Goal: Task Accomplishment & Management: Manage account settings

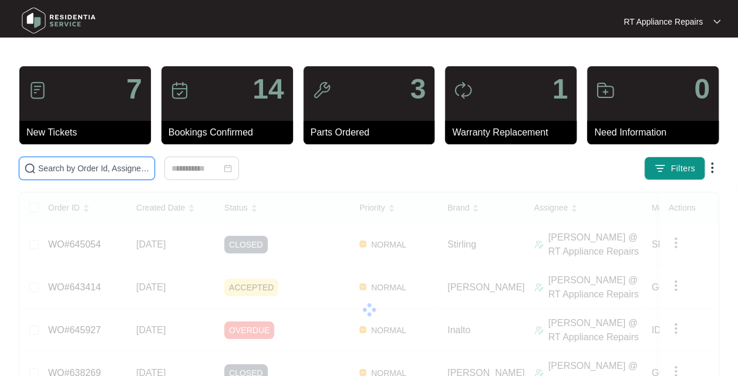
click at [107, 171] on input "text" at bounding box center [94, 168] width 112 height 13
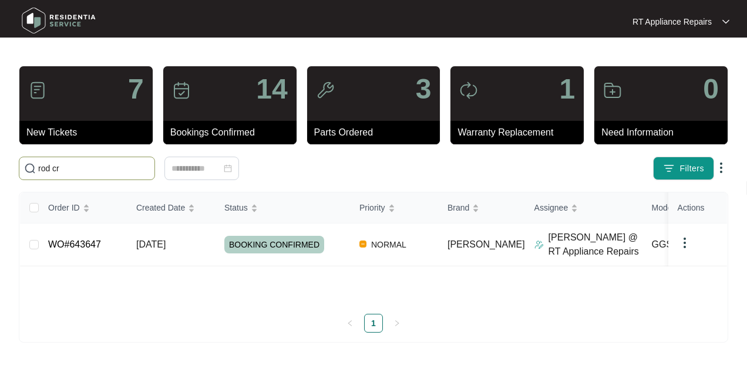
type input "rod cr"
click at [166, 247] on span "[DATE]" at bounding box center [150, 245] width 29 height 10
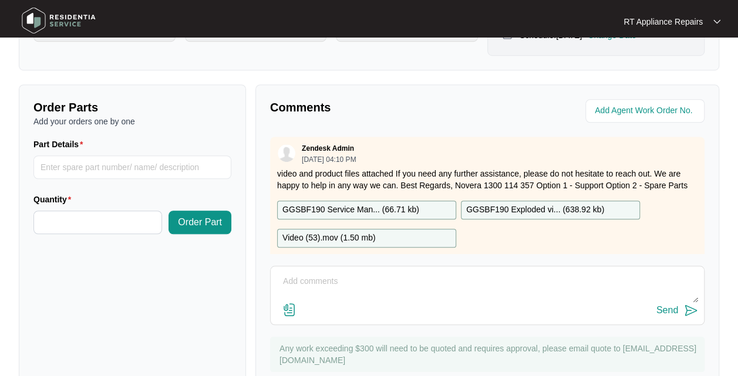
scroll to position [435, 0]
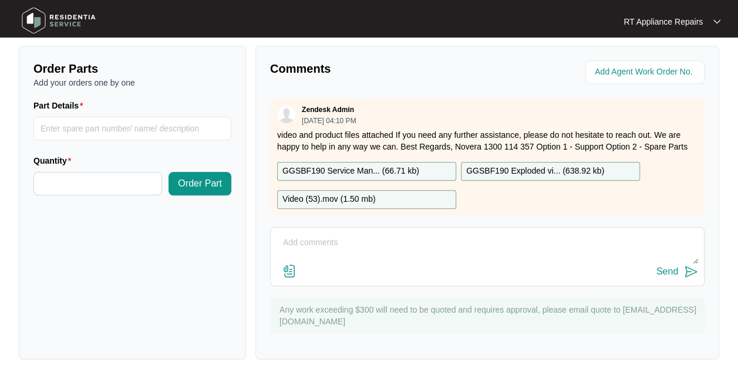
click at [386, 247] on textarea at bounding box center [486, 249] width 421 height 31
click at [487, 244] on textarea "Found screw touching door base causing noise. Screw in and tested all ok." at bounding box center [486, 249] width 421 height 31
type textarea "Found screw touching door base causing noise. Screw back in place and tested al…"
click at [690, 276] on img at bounding box center [691, 272] width 14 height 14
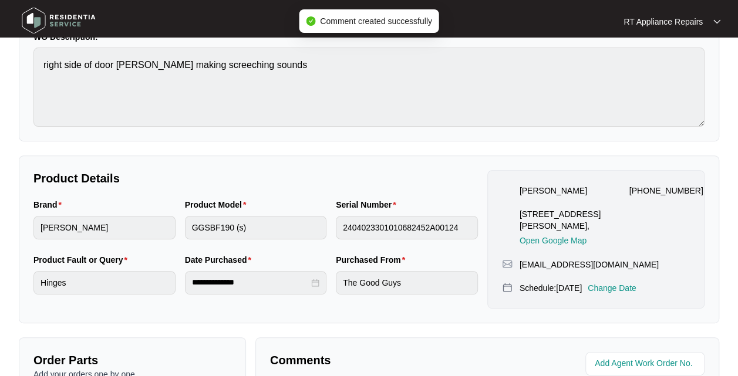
scroll to position [0, 0]
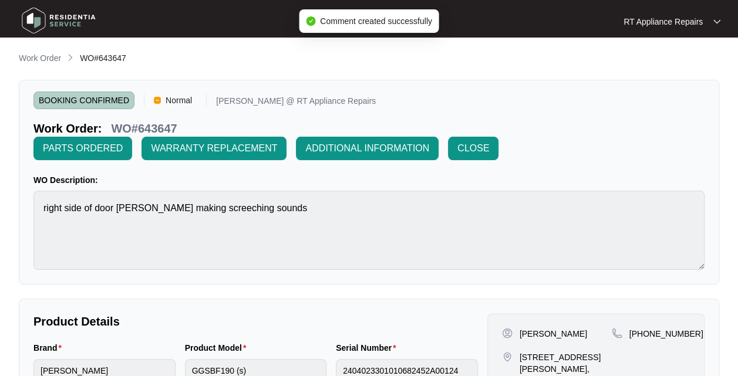
click at [475, 156] on button "CLOSE" at bounding box center [473, 148] width 50 height 23
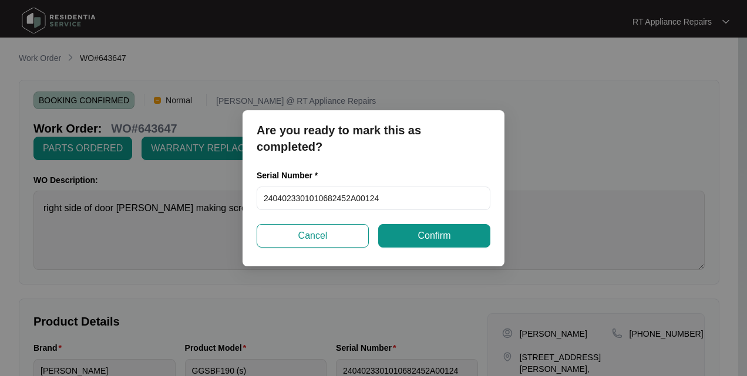
click at [439, 231] on span "Confirm" at bounding box center [433, 236] width 33 height 14
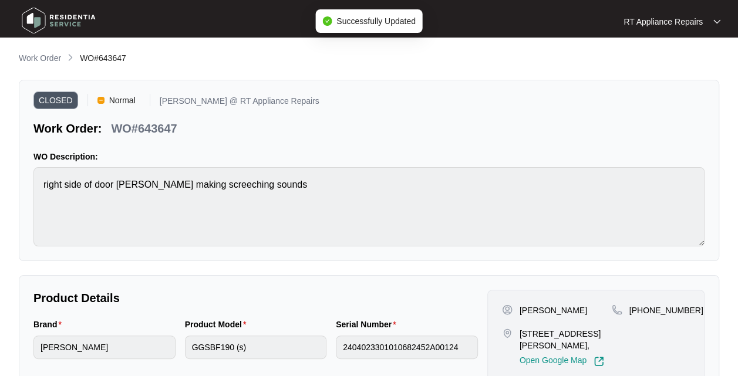
click at [690, 21] on p "RT Appliance Repairs" at bounding box center [662, 22] width 79 height 12
click at [674, 65] on p "Log Out" at bounding box center [681, 62] width 59 height 12
